Goal: Task Accomplishment & Management: Manage account settings

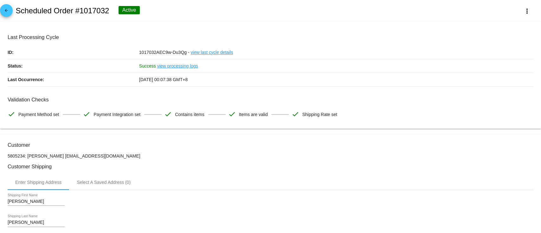
click at [8, 11] on mat-icon "arrow_back" at bounding box center [7, 12] width 8 height 8
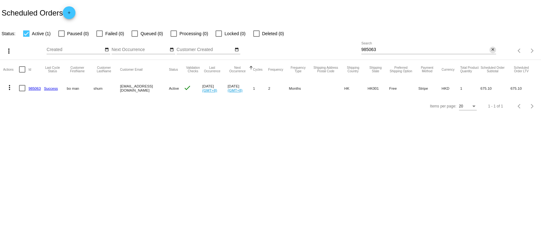
click at [491, 49] on mat-icon "close" at bounding box center [493, 49] width 4 height 5
